Goal: Find specific page/section: Find specific page/section

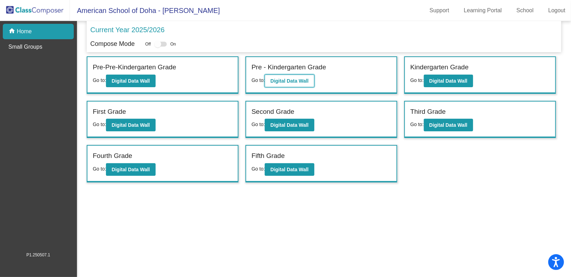
click at [296, 76] on button "Digital Data Wall" at bounding box center [289, 81] width 49 height 13
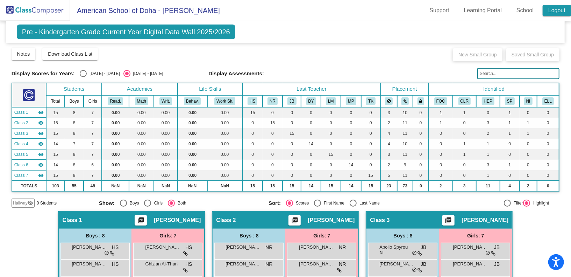
click at [550, 9] on link "Logout" at bounding box center [557, 10] width 28 height 11
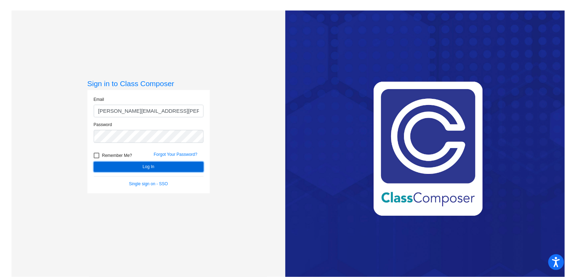
click at [148, 167] on button "Log In" at bounding box center [149, 167] width 110 height 10
click at [177, 169] on button "Log In" at bounding box center [149, 167] width 110 height 10
click at [188, 164] on button "Log In" at bounding box center [149, 167] width 110 height 10
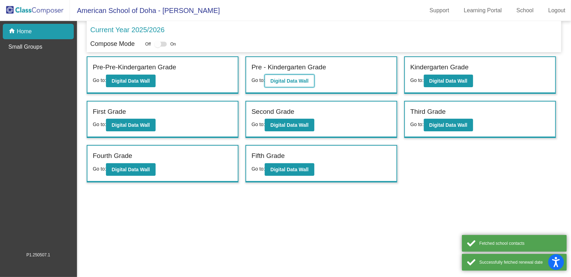
click at [307, 82] on b "Digital Data Wall" at bounding box center [290, 81] width 38 height 6
